Goal: Transaction & Acquisition: Book appointment/travel/reservation

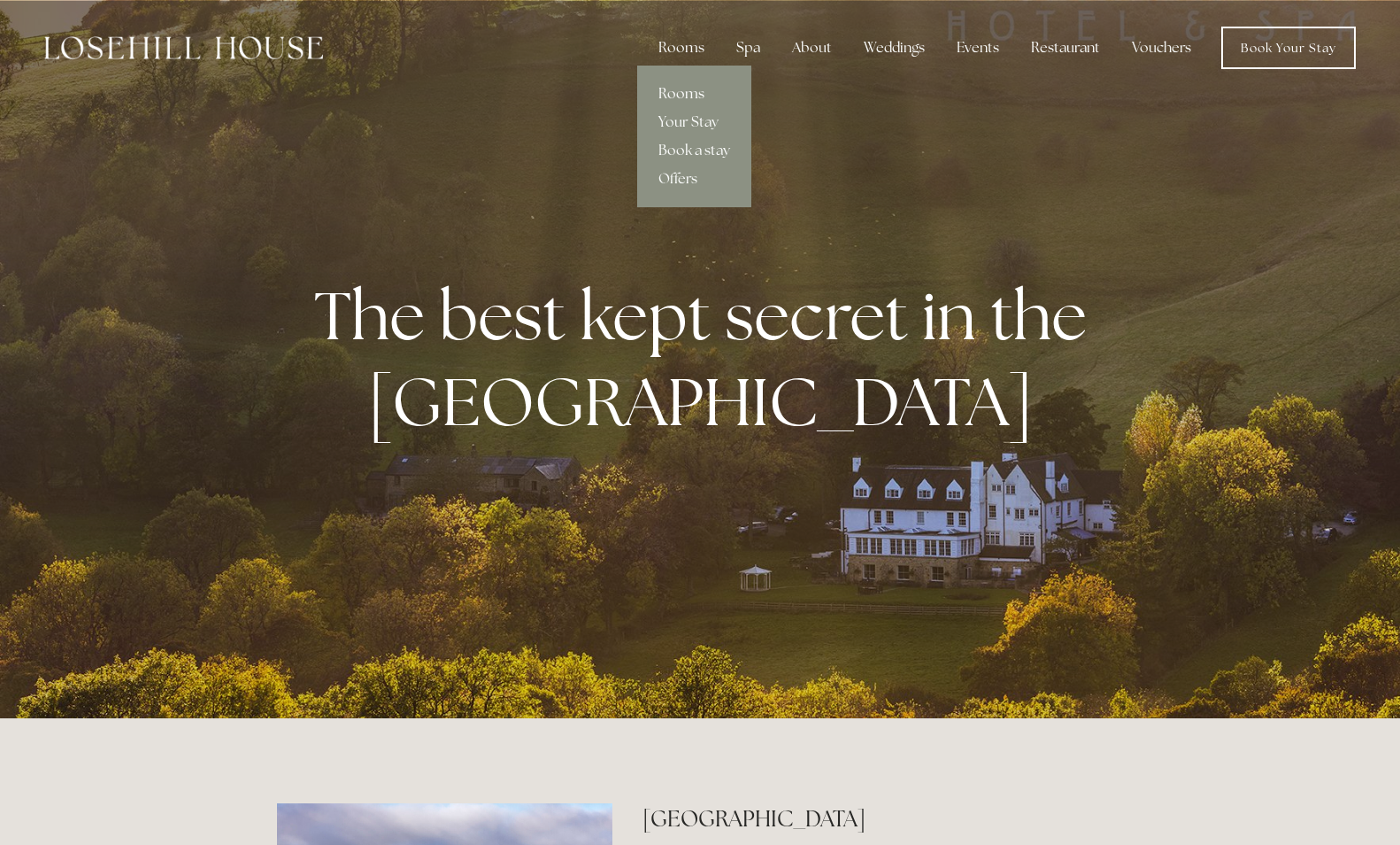
click at [683, 97] on link "Rooms" at bounding box center [694, 94] width 114 height 29
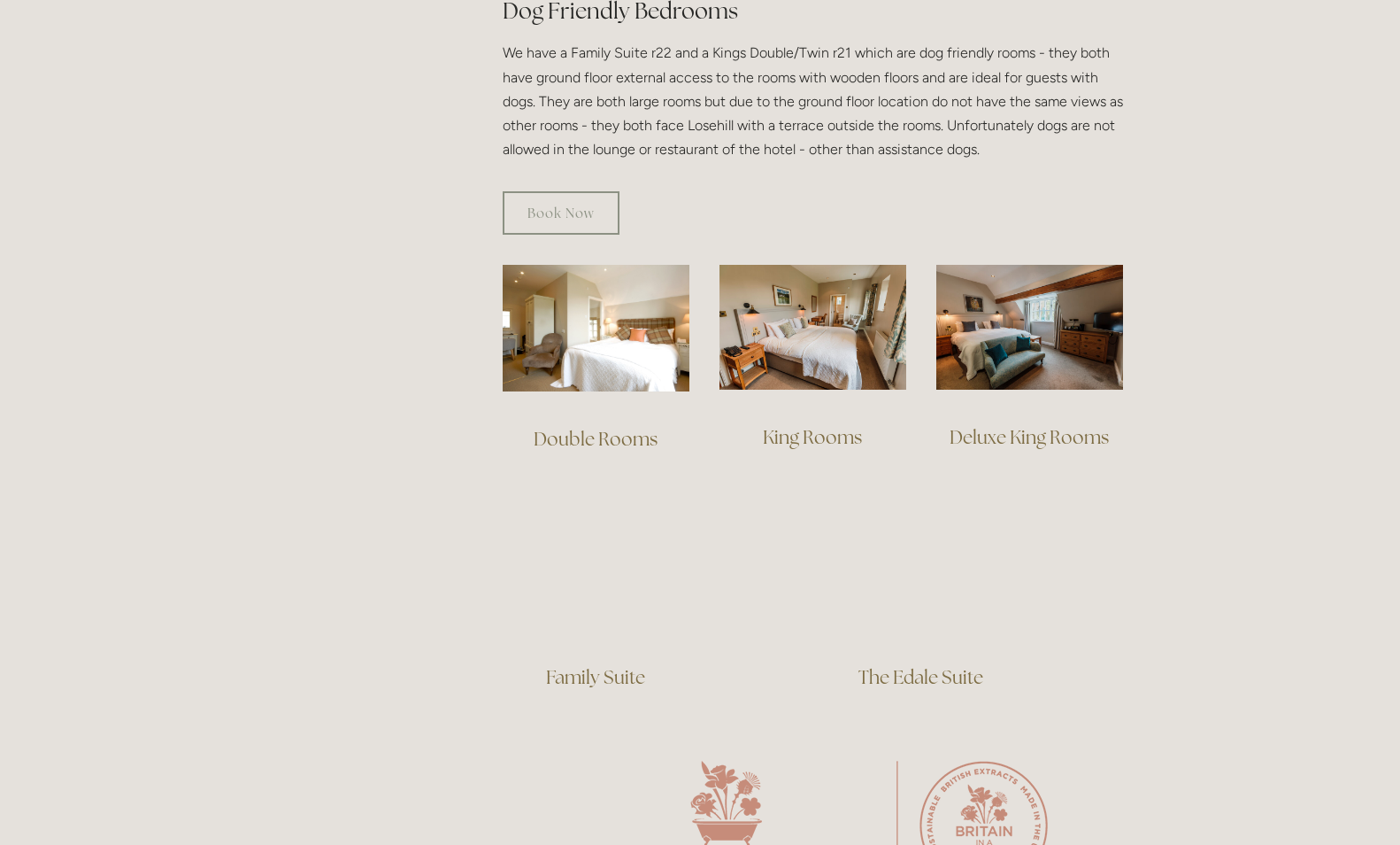
scroll to position [1046, 0]
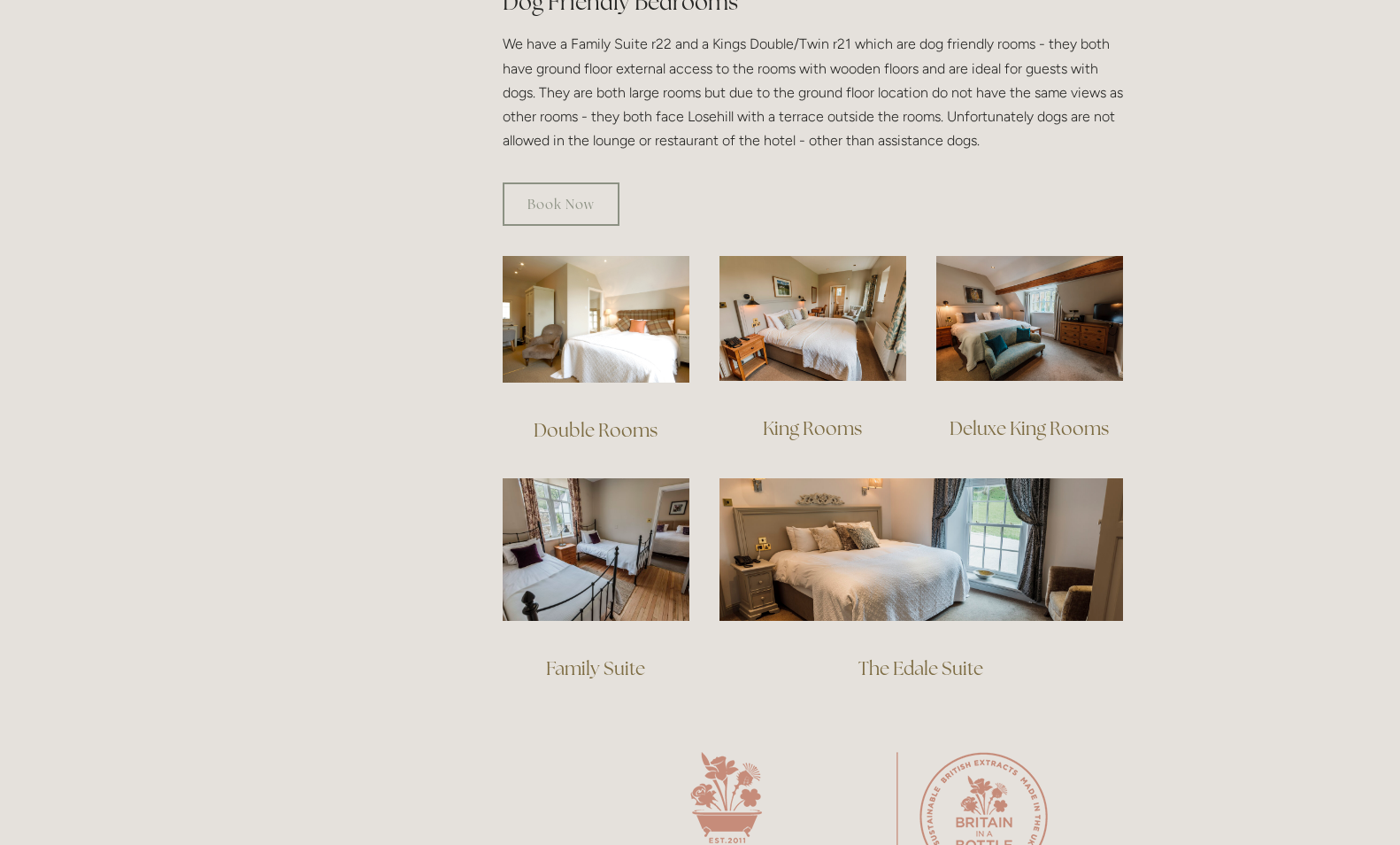
click at [1025, 416] on link "Deluxe King Rooms" at bounding box center [1029, 427] width 159 height 24
click at [786, 416] on link "King Rooms" at bounding box center [813, 427] width 100 height 24
click at [992, 416] on link "Deluxe King Rooms" at bounding box center [1029, 427] width 159 height 24
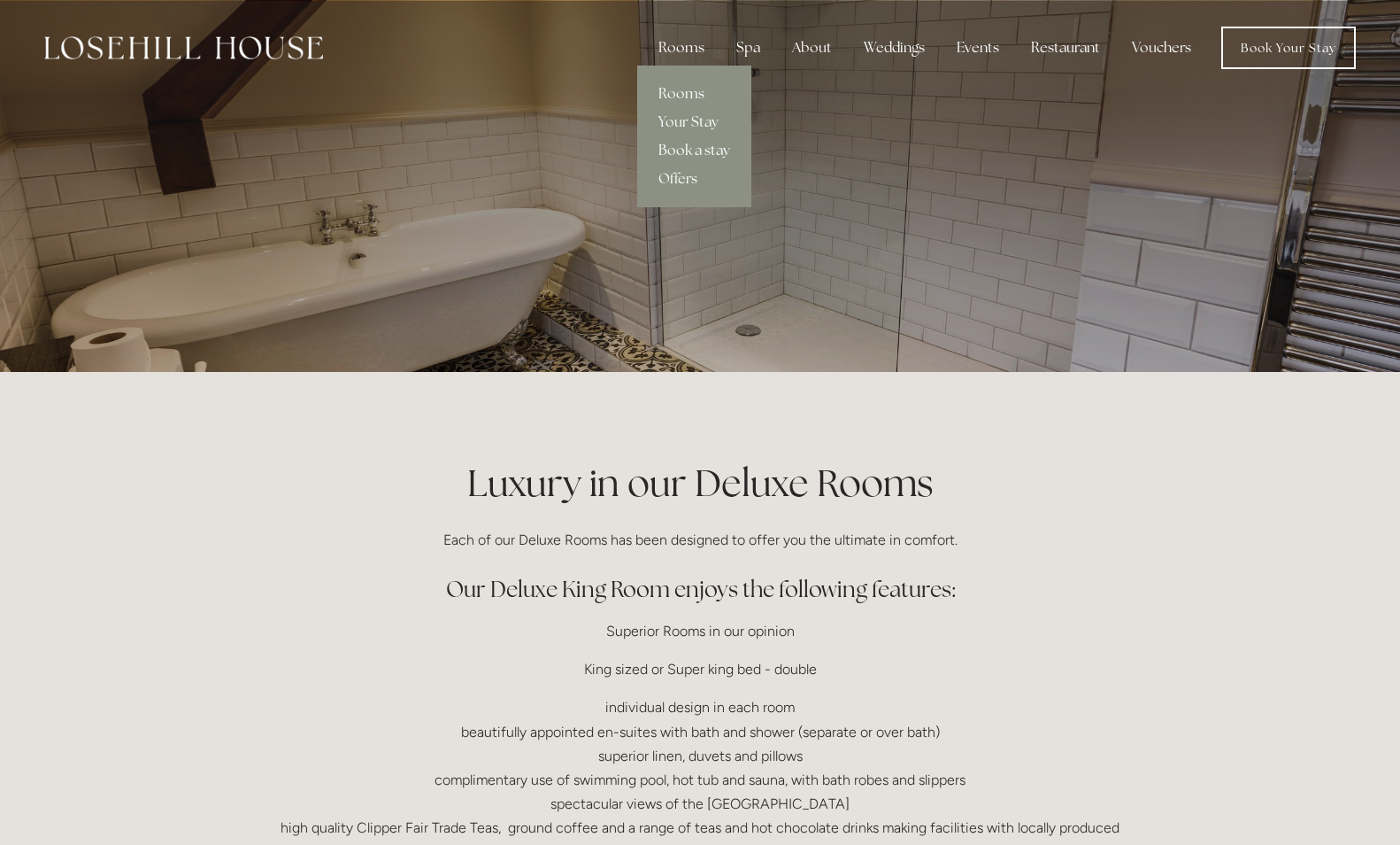
click at [690, 153] on link "Book a stay" at bounding box center [694, 150] width 114 height 29
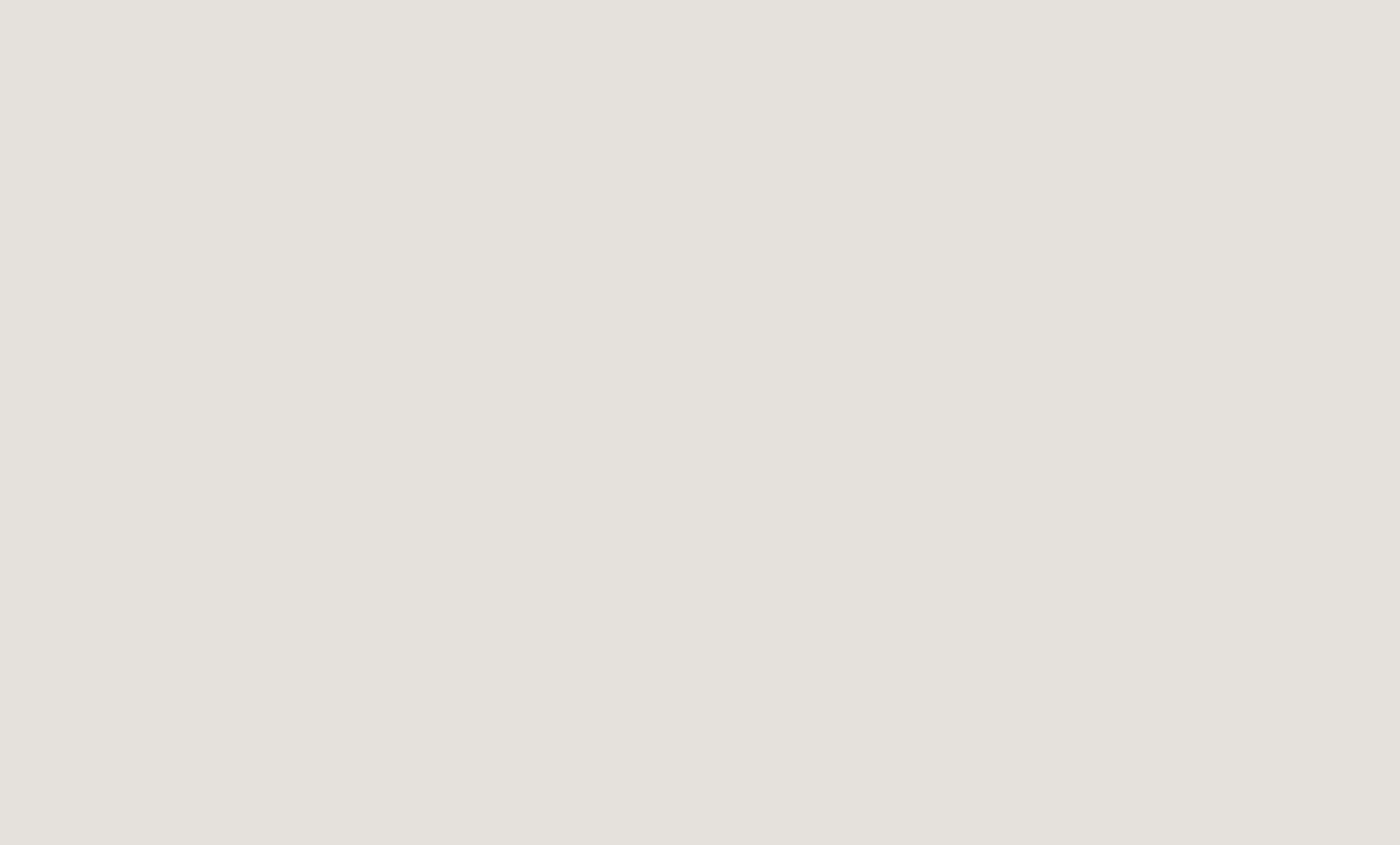
scroll to position [2710, 0]
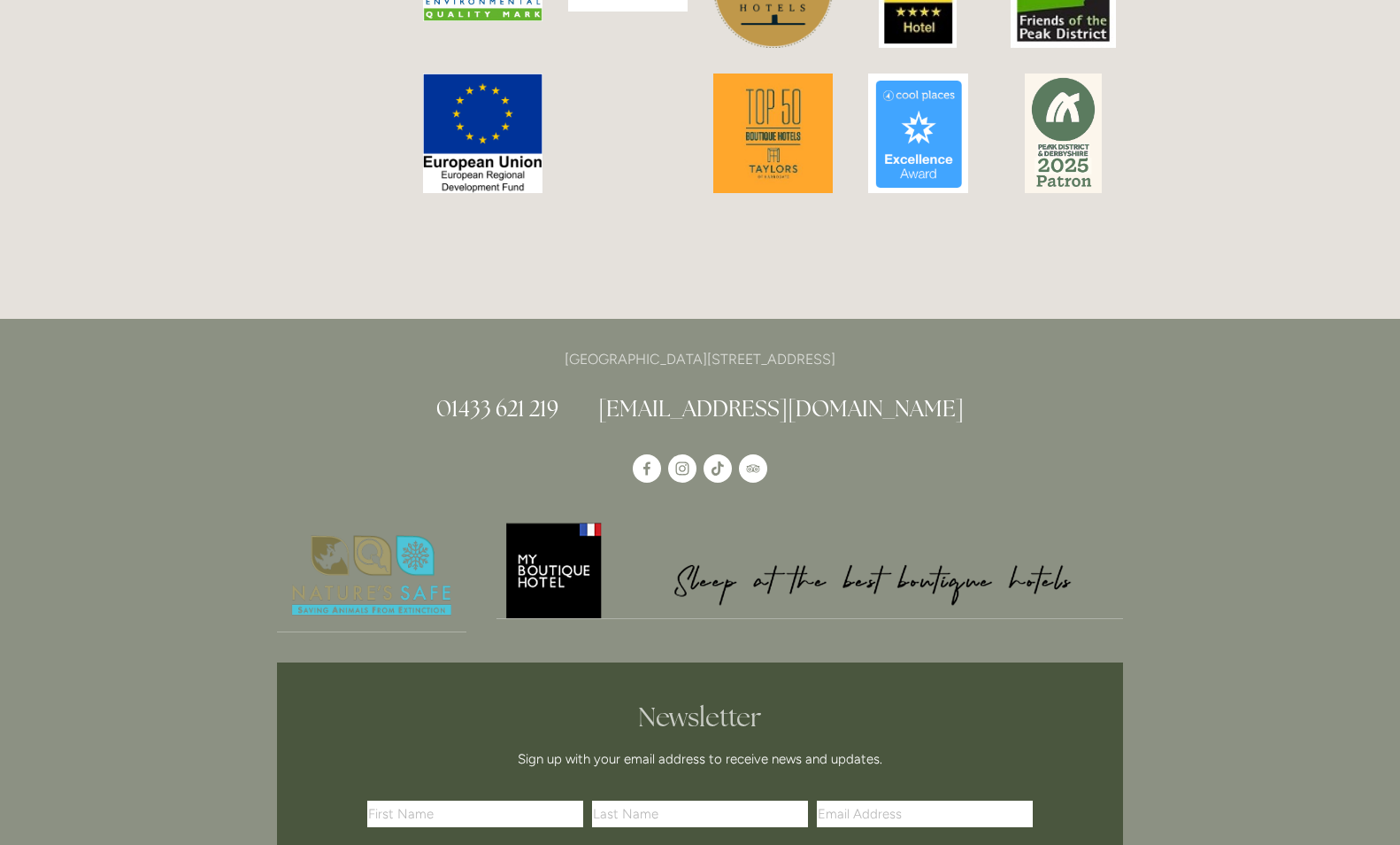
scroll to position [4829, 0]
